Goal: Information Seeking & Learning: Find specific fact

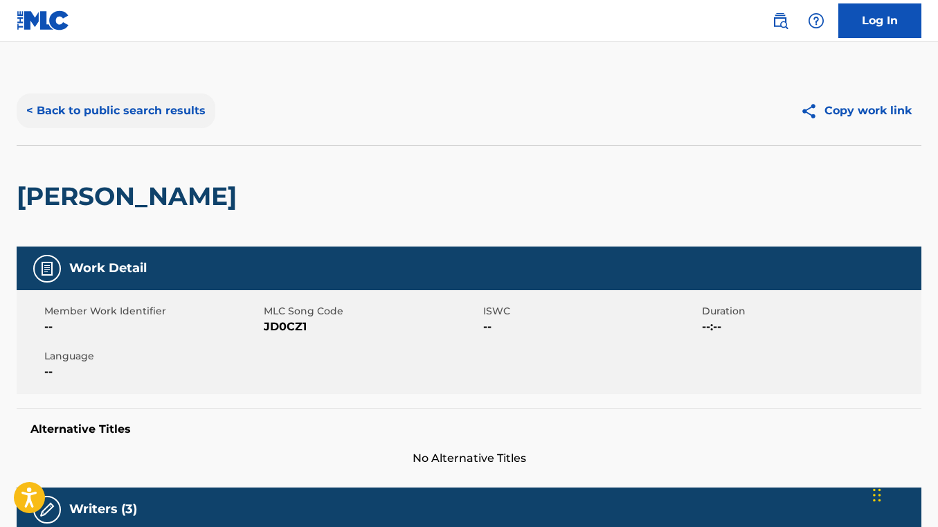
click at [159, 104] on button "< Back to public search results" at bounding box center [116, 110] width 199 height 35
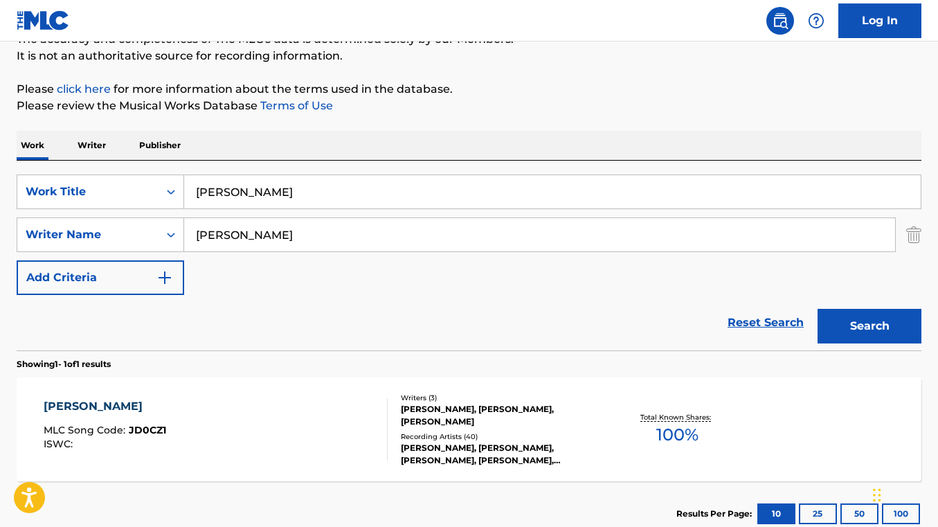
scroll to position [131, 0]
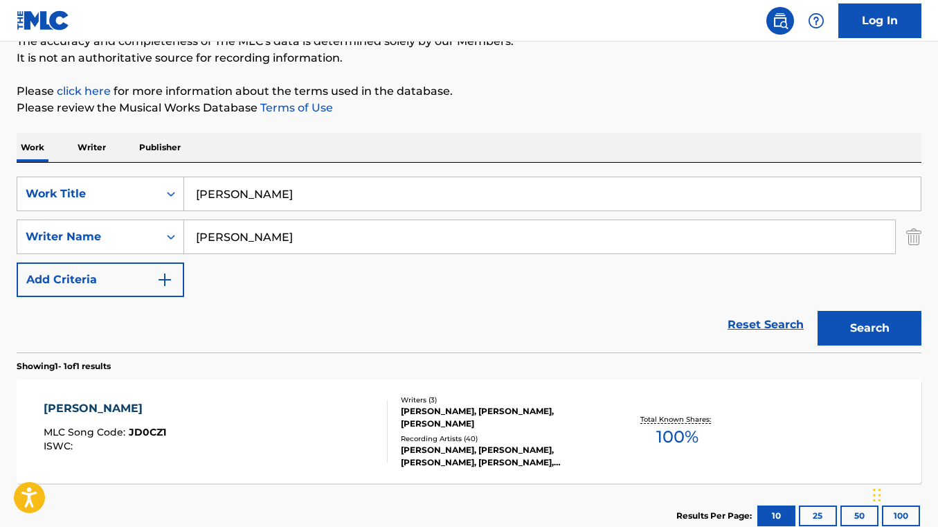
drag, startPoint x: 294, startPoint y: 186, endPoint x: 184, endPoint y: 181, distance: 110.2
click at [184, 181] on input "[PERSON_NAME]" at bounding box center [552, 193] width 736 height 33
paste input "ALKALINE"
drag, startPoint x: 337, startPoint y: 193, endPoint x: 253, endPoint y: 194, distance: 83.7
click at [253, 194] on input "ALKALINEJADE GREEN" at bounding box center [552, 193] width 736 height 33
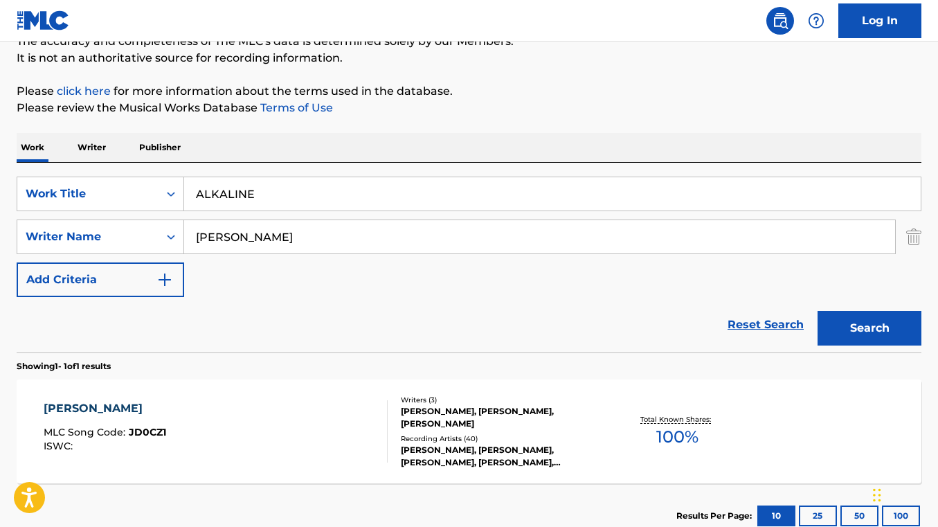
type input "ALKALINE"
drag, startPoint x: 317, startPoint y: 233, endPoint x: 165, endPoint y: 227, distance: 152.4
click at [165, 227] on div "SearchWithCriteriaacdce3f4-3479-474c-a4d8-9f7e88b762f3 Writer Name [PERSON_NAME]" at bounding box center [469, 236] width 904 height 35
paste input "VESSEL"
type input "VESSEL"
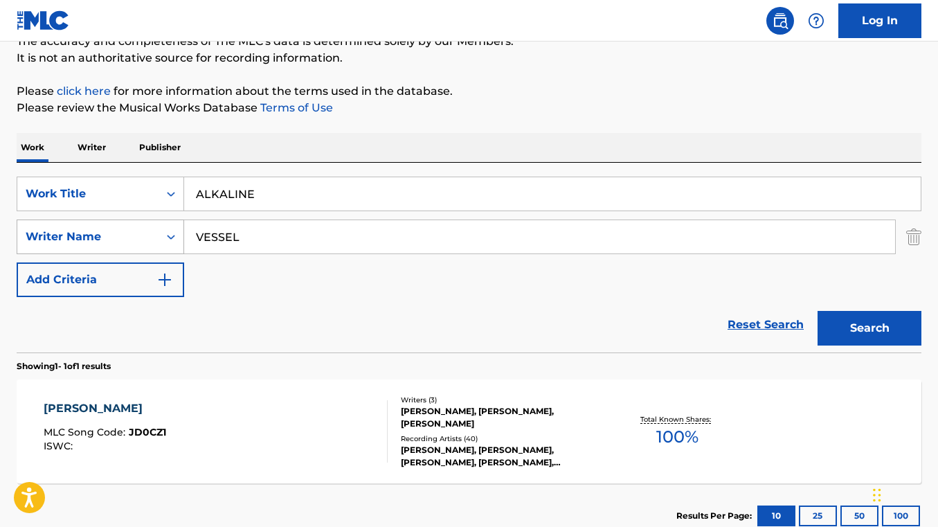
click at [817, 311] on button "Search" at bounding box center [869, 328] width 104 height 35
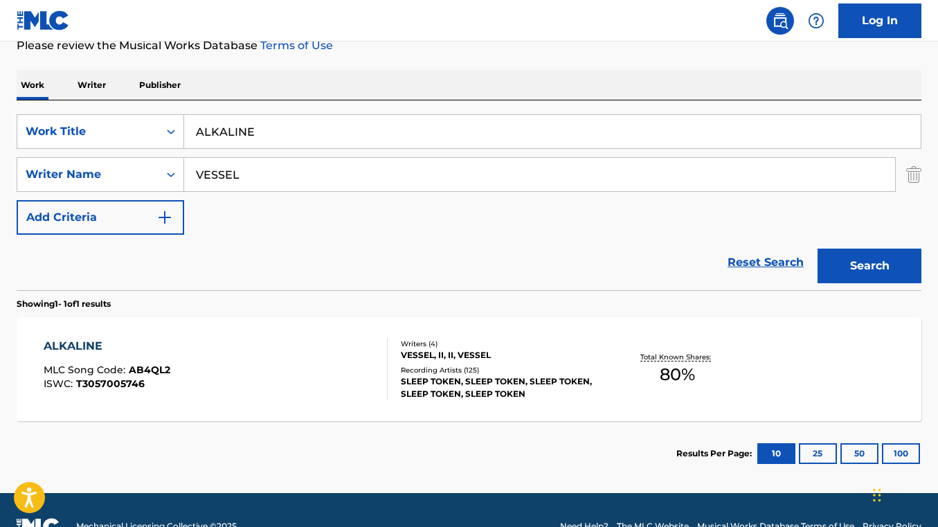
scroll to position [226, 0]
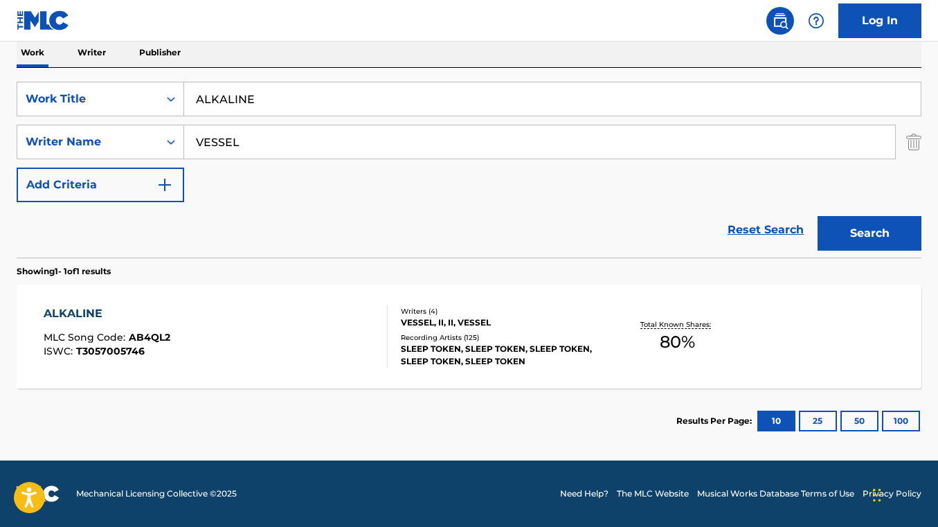
click at [276, 311] on div "ALKALINE MLC Song Code : AB4QL2 ISWC : T3057005746" at bounding box center [216, 336] width 344 height 62
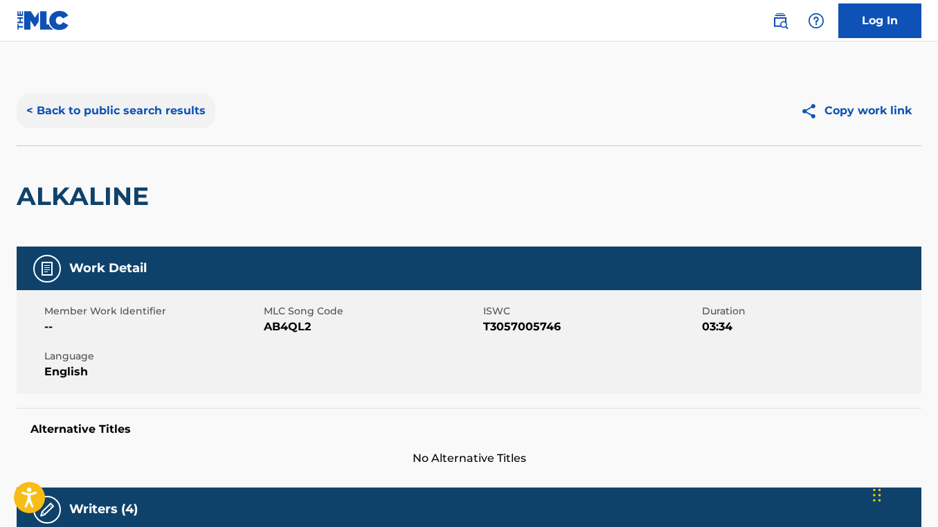
click at [129, 116] on button "< Back to public search results" at bounding box center [116, 110] width 199 height 35
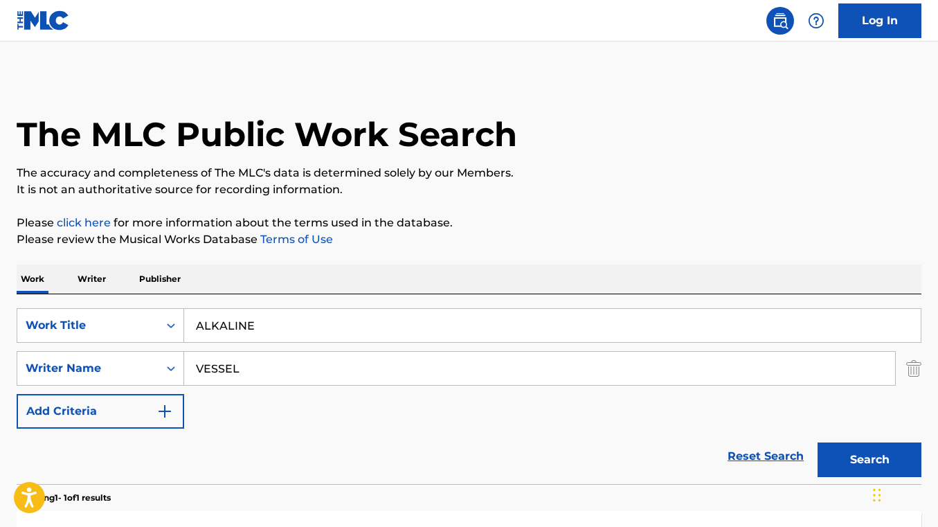
scroll to position [147, 0]
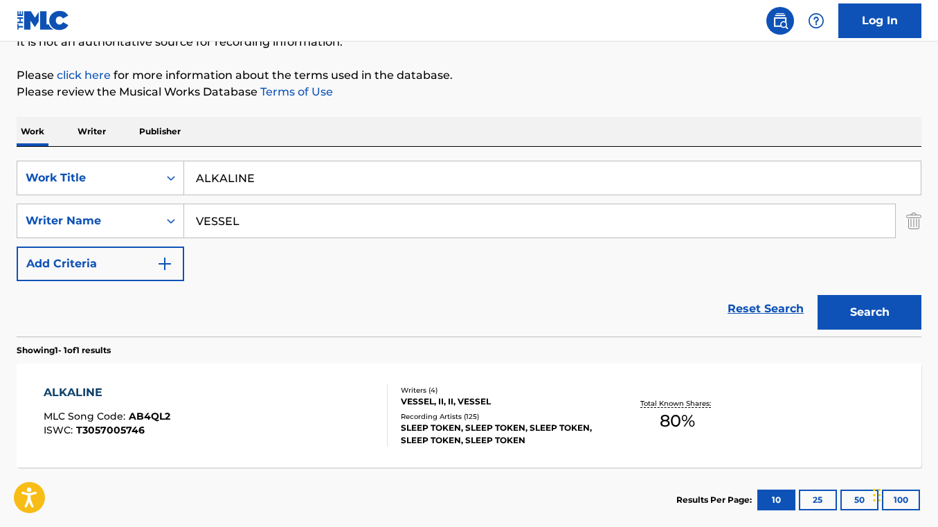
drag, startPoint x: 272, startPoint y: 177, endPoint x: 186, endPoint y: 174, distance: 85.9
click at [186, 174] on input "ALKALINE" at bounding box center [552, 177] width 736 height 33
paste input "EUCLID"
type input "EUCLID"
click at [817, 295] on button "Search" at bounding box center [869, 312] width 104 height 35
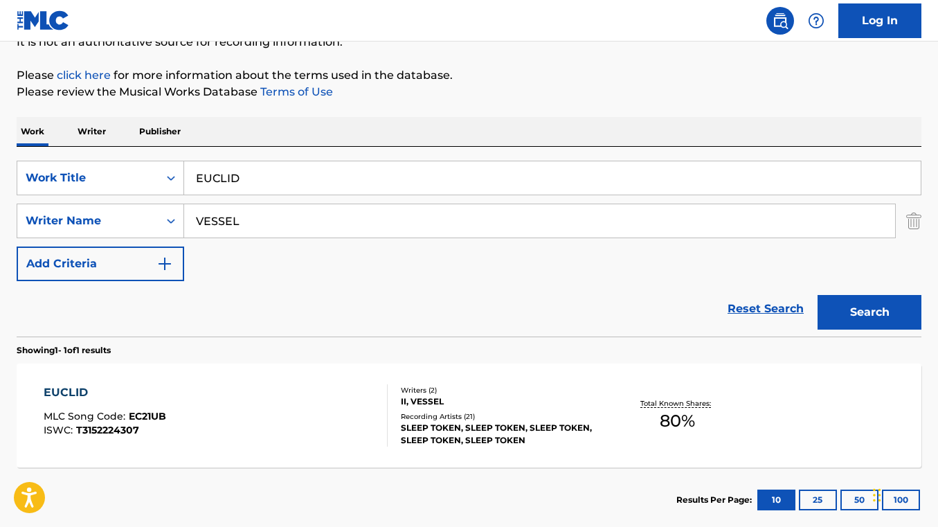
click at [341, 383] on div "EUCLID MLC Song Code : EC21UB ISWC : T3152224307 Writers ( 2 ) II, VESSEL Recor…" at bounding box center [469, 415] width 904 height 104
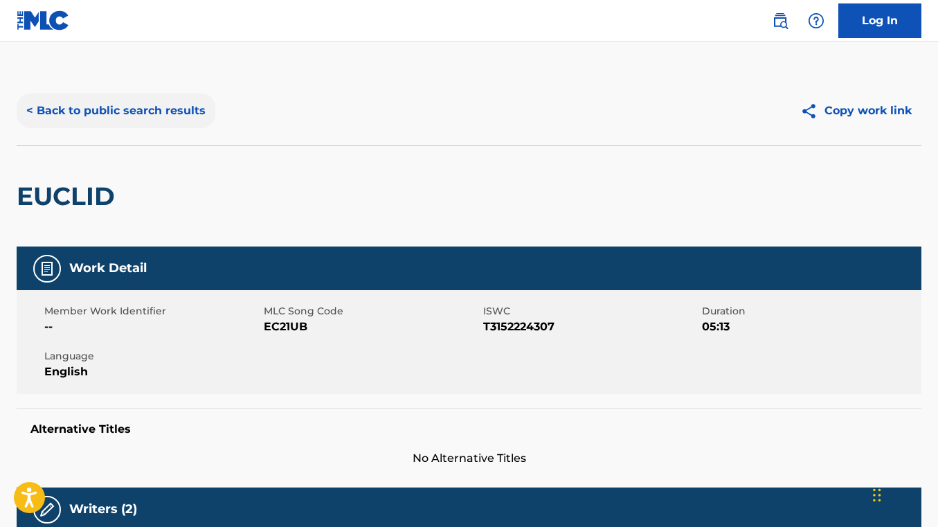
click at [149, 103] on button "< Back to public search results" at bounding box center [116, 110] width 199 height 35
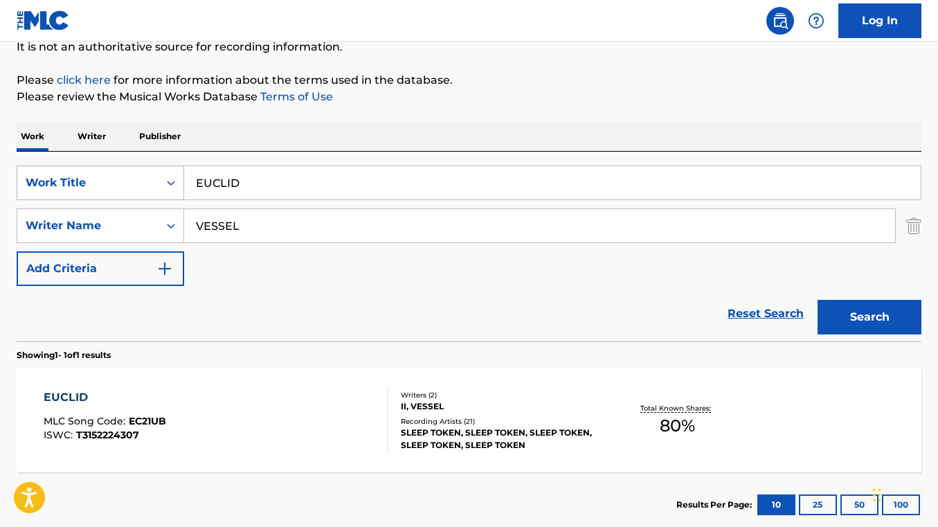
drag, startPoint x: 247, startPoint y: 178, endPoint x: 177, endPoint y: 174, distance: 70.0
click at [177, 174] on div "SearchWithCriteria863986a4-4632-4c31-a186-6bf3c8ddfaf8 Work Title EUCLID" at bounding box center [469, 182] width 904 height 35
paste input "ATLANTIC"
type input "ATLANTIC"
click at [817, 300] on button "Search" at bounding box center [869, 317] width 104 height 35
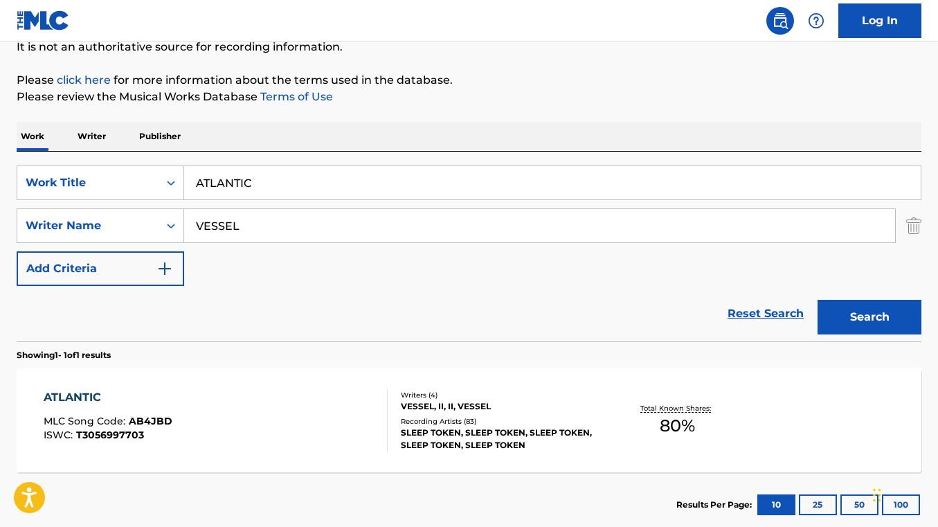
click at [256, 386] on div "ATLANTIC MLC Song Code : AB4JBD ISWC : T3056997703 Writers ( 4 ) VESSEL, II, II…" at bounding box center [469, 420] width 904 height 104
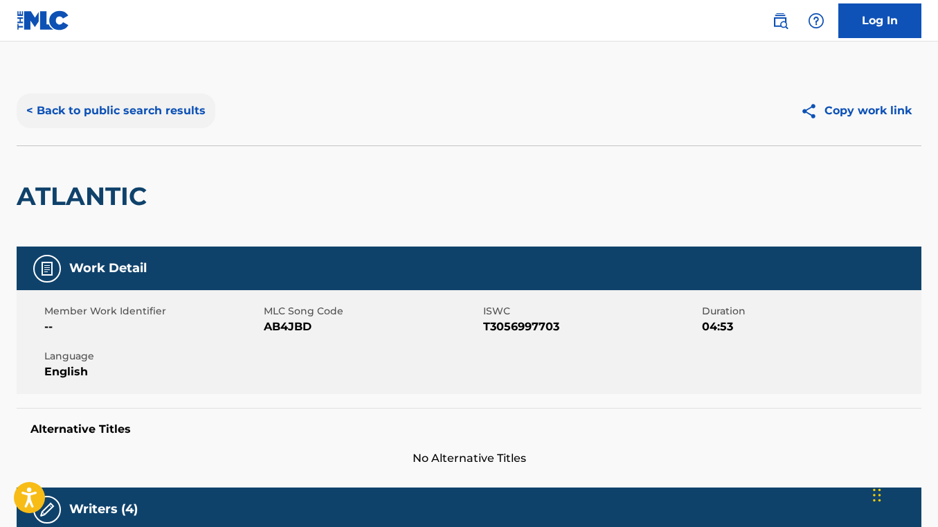
click at [150, 118] on button "< Back to public search results" at bounding box center [116, 110] width 199 height 35
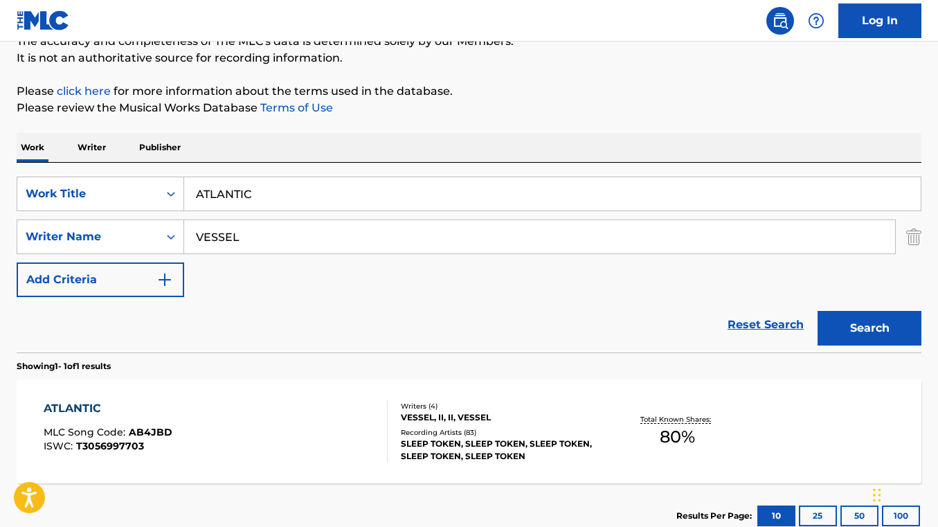
scroll to position [130, 0]
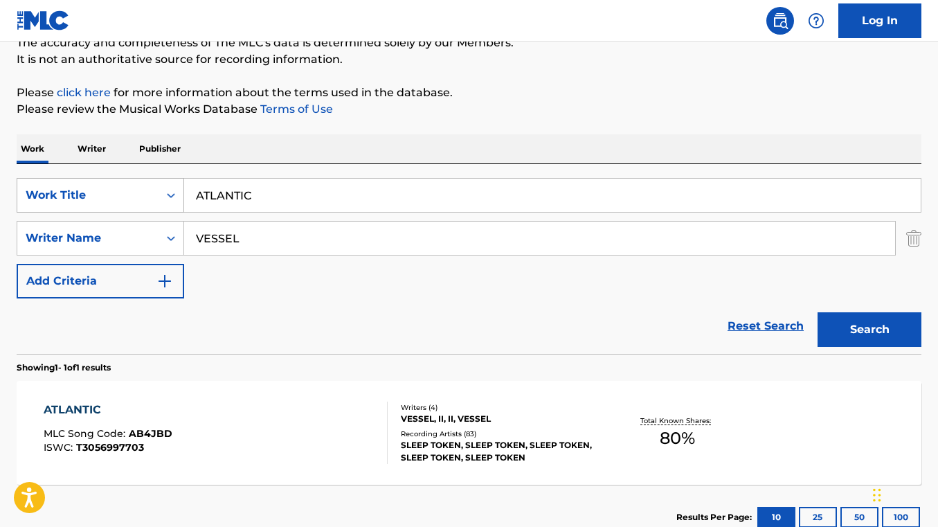
drag, startPoint x: 272, startPoint y: 194, endPoint x: 163, endPoint y: 185, distance: 109.0
click at [163, 185] on div "SearchWithCriteria863986a4-4632-4c31-a186-6bf3c8ddfaf8 Work Title ATLANTIC" at bounding box center [469, 195] width 904 height 35
paste input "DIE TRYING"
type input "DIE TRYING"
drag, startPoint x: 242, startPoint y: 243, endPoint x: 172, endPoint y: 231, distance: 71.6
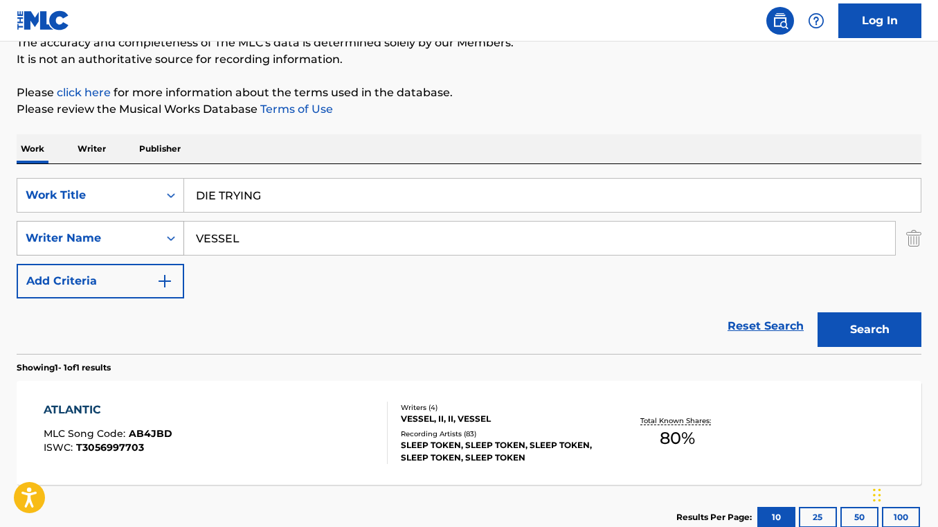
click at [172, 231] on div "SearchWithCriteriaacdce3f4-3479-474c-a4d8-9f7e88b762f3 Writer Name VESSEL" at bounding box center [469, 238] width 904 height 35
paste input "[PERSON_NAME]"
type input "[PERSON_NAME]"
click at [817, 312] on button "Search" at bounding box center [869, 329] width 104 height 35
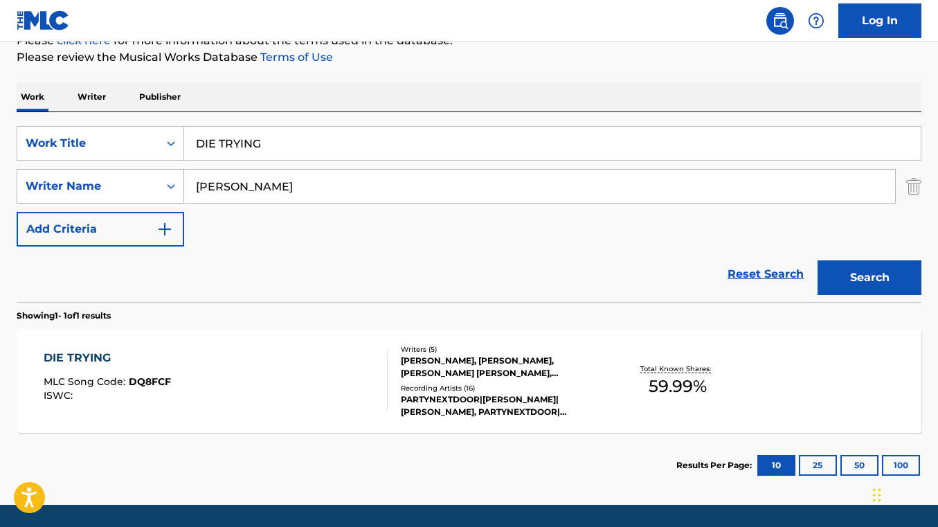
scroll to position [213, 0]
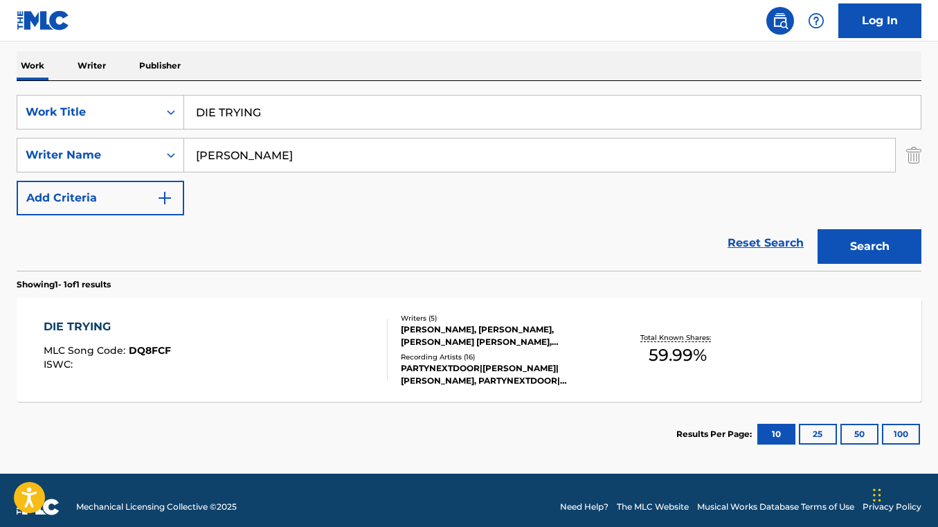
click at [237, 336] on div "DIE TRYING MLC Song Code : DQ8FCF ISWC :" at bounding box center [216, 349] width 344 height 62
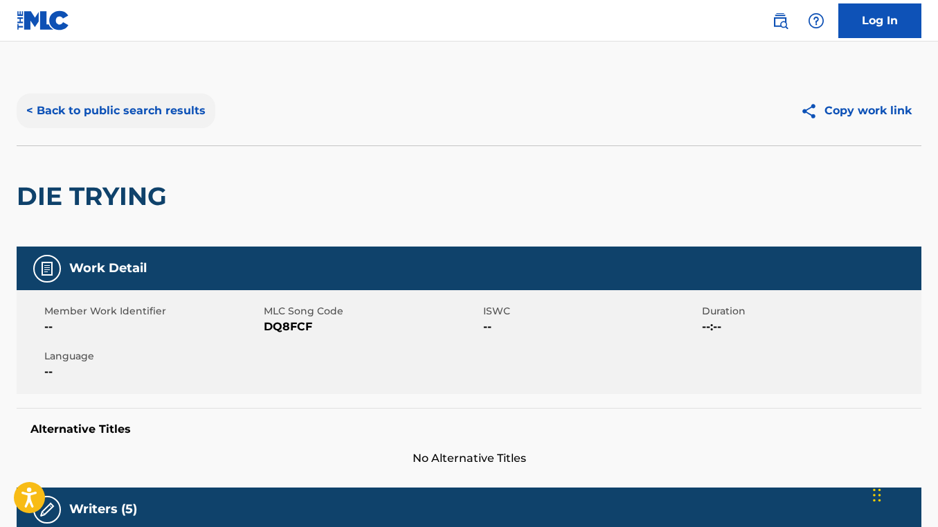
click at [185, 122] on button "< Back to public search results" at bounding box center [116, 110] width 199 height 35
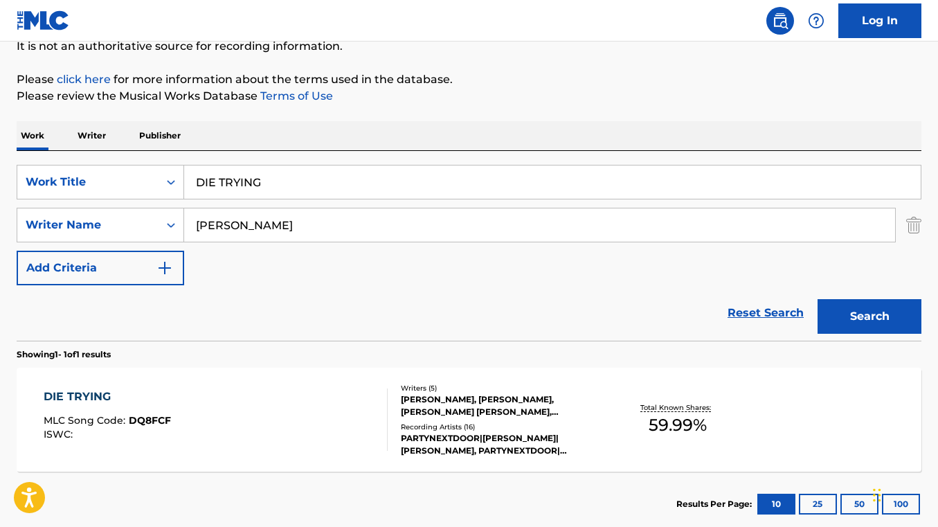
click at [304, 180] on input "DIE TRYING" at bounding box center [552, 181] width 736 height 33
drag, startPoint x: 247, startPoint y: 180, endPoint x: 195, endPoint y: 180, distance: 51.9
click at [195, 180] on input "DIE TRYING" at bounding box center [552, 181] width 736 height 33
paste input "PAY NO RENT"
type input "PAY NO RENT"
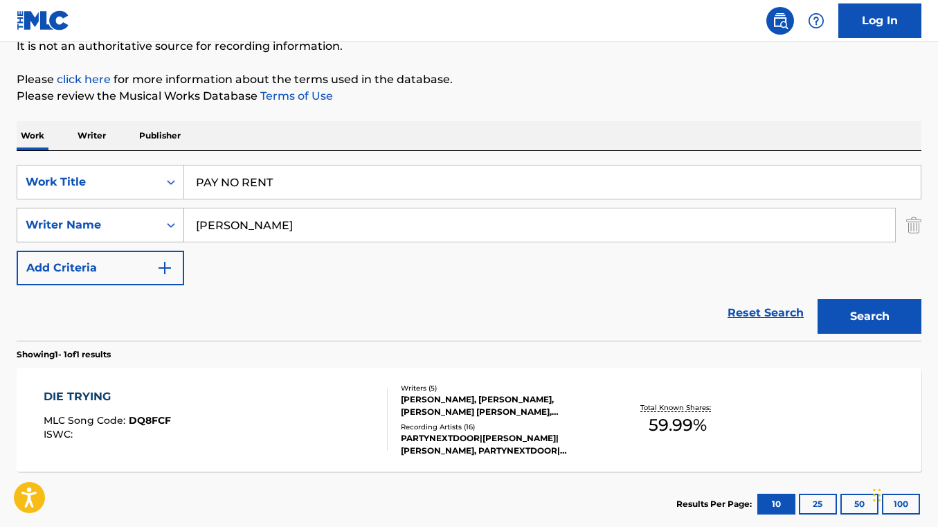
drag, startPoint x: 328, startPoint y: 224, endPoint x: 130, endPoint y: 216, distance: 198.1
click at [130, 216] on div "SearchWithCriteriaacdce3f4-3479-474c-a4d8-9f7e88b762f3 Writer Name [PERSON_NAME]" at bounding box center [469, 225] width 904 height 35
paste input "[PERSON_NAME] [PERSON_NAME]"
click at [817, 299] on button "Search" at bounding box center [869, 316] width 104 height 35
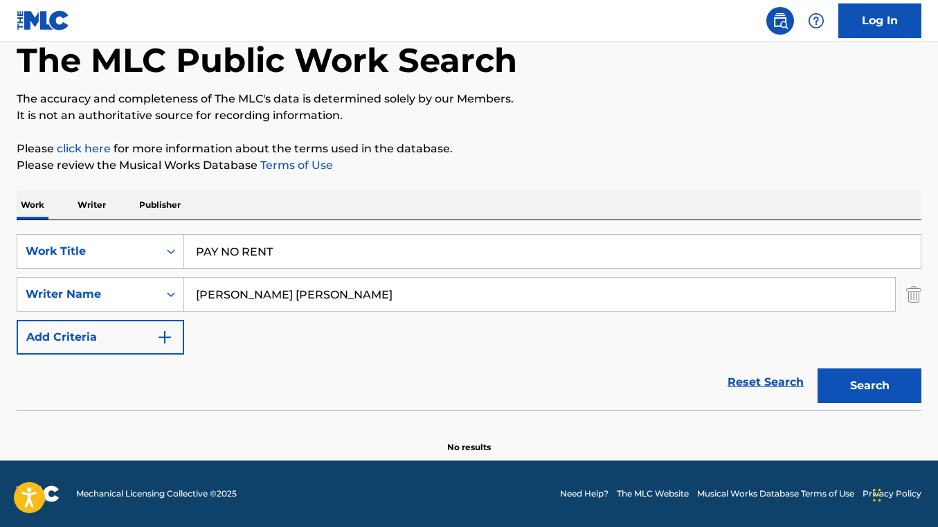
scroll to position [74, 0]
drag, startPoint x: 277, startPoint y: 296, endPoint x: 235, endPoint y: 296, distance: 41.5
click at [235, 296] on input "[PERSON_NAME] [PERSON_NAME]" at bounding box center [539, 293] width 711 height 33
type input "[PERSON_NAME]"
click at [817, 368] on button "Search" at bounding box center [869, 385] width 104 height 35
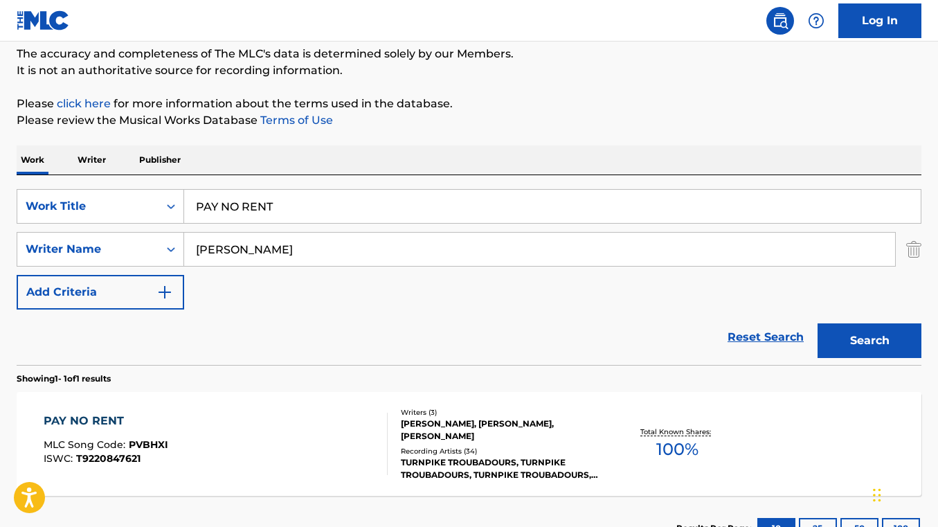
scroll to position [143, 0]
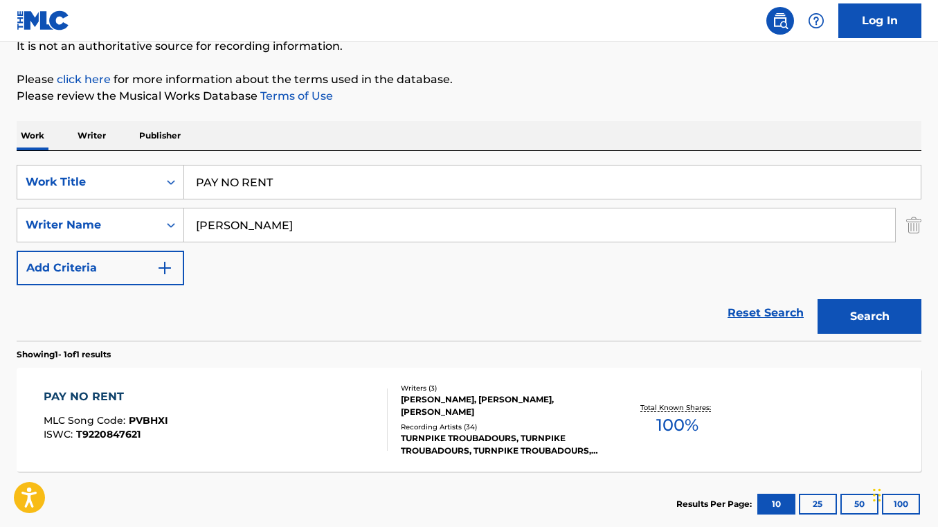
click at [286, 399] on div "PAY NO RENT MLC Song Code : PVBHXI ISWC : T9220847621" at bounding box center [216, 419] width 344 height 62
